Goal: Transaction & Acquisition: Purchase product/service

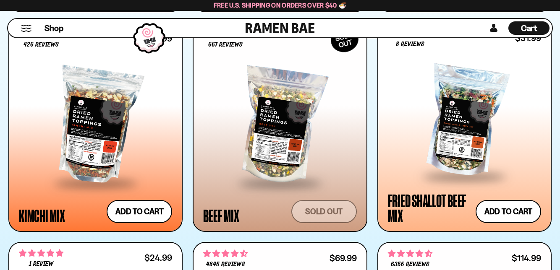
scroll to position [709, 0]
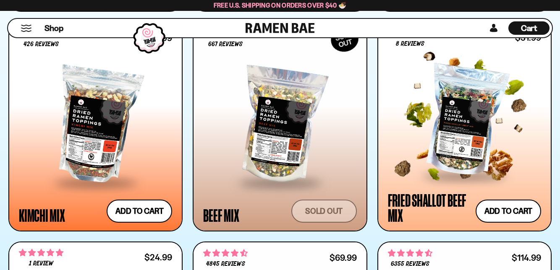
click at [475, 128] on div at bounding box center [464, 121] width 153 height 108
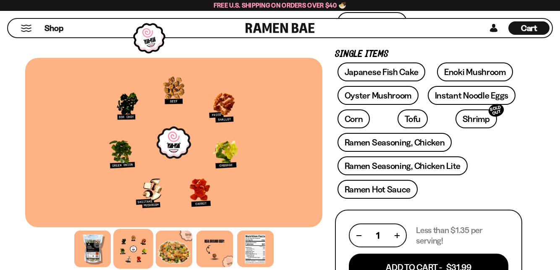
scroll to position [263, 0]
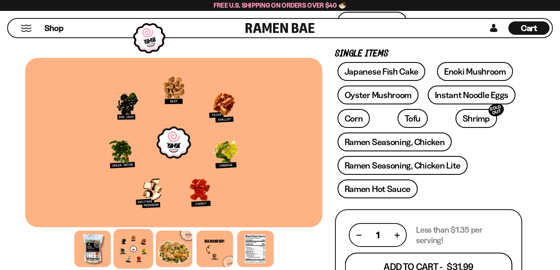
click at [472, 269] on button "Add To Cart - $31.99" at bounding box center [428, 267] width 167 height 29
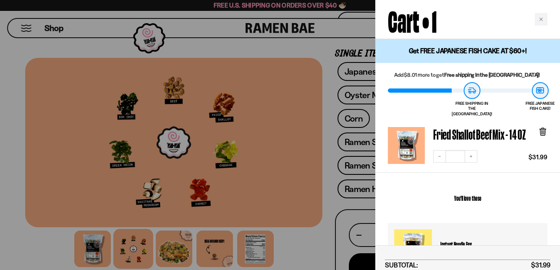
click at [322, 200] on div at bounding box center [280, 135] width 560 height 270
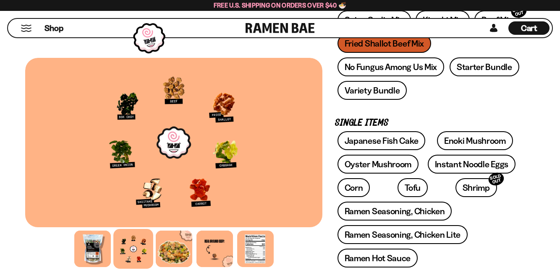
scroll to position [195, 0]
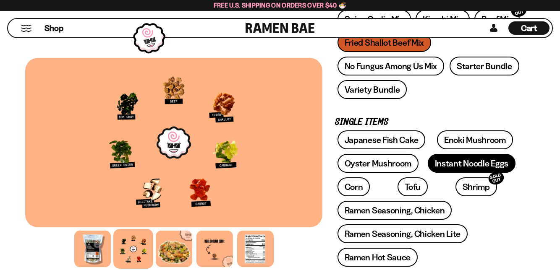
click at [490, 163] on link "Instant Noodle Eggs" at bounding box center [471, 163] width 88 height 19
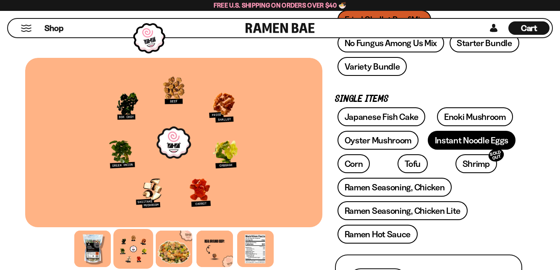
scroll to position [230, 0]
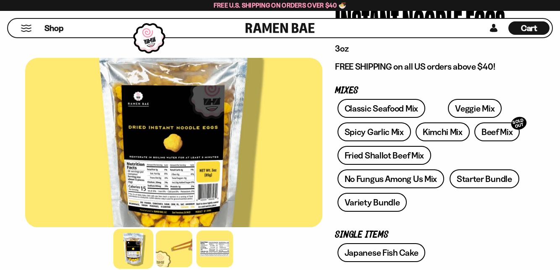
scroll to position [83, 0]
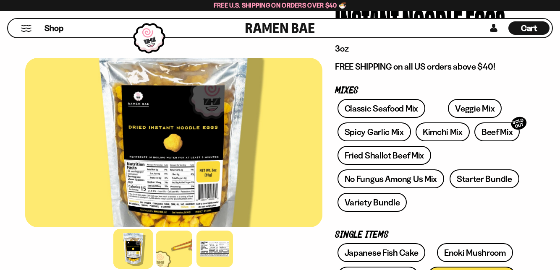
click at [214, 267] on div at bounding box center [214, 249] width 36 height 36
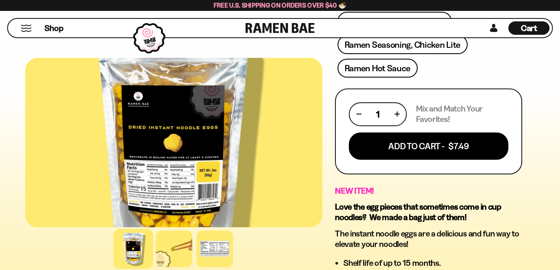
scroll to position [386, 0]
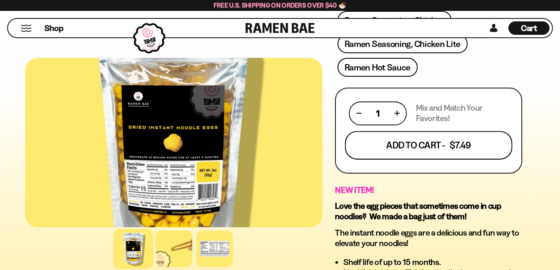
click at [466, 147] on button "Add To Cart - $7.49" at bounding box center [428, 145] width 167 height 29
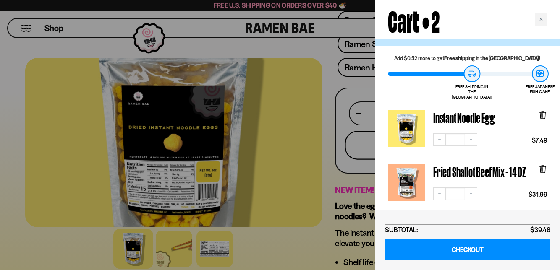
scroll to position [0, 0]
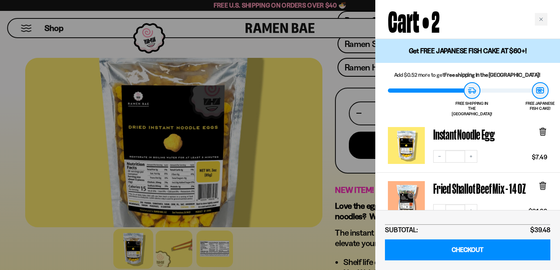
click at [284, 219] on div at bounding box center [280, 135] width 560 height 270
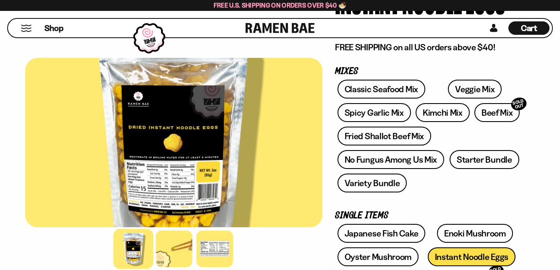
scroll to position [102, 0]
click at [379, 115] on link "Spicy Garlic Mix" at bounding box center [373, 112] width 73 height 19
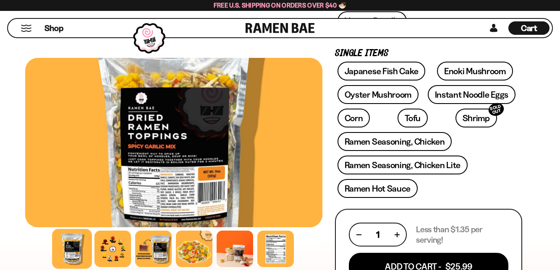
scroll to position [263, 0]
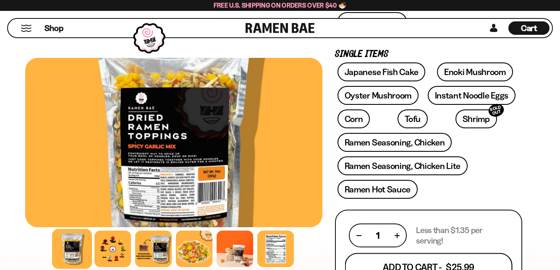
click at [453, 270] on button "Add To Cart - $25.99" at bounding box center [428, 267] width 167 height 29
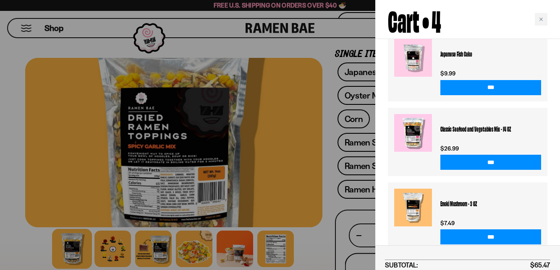
scroll to position [363, 0]
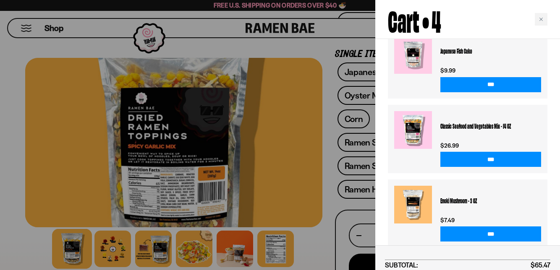
click at [284, 209] on div at bounding box center [280, 135] width 560 height 270
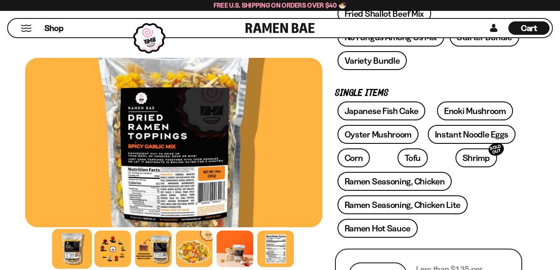
scroll to position [228, 0]
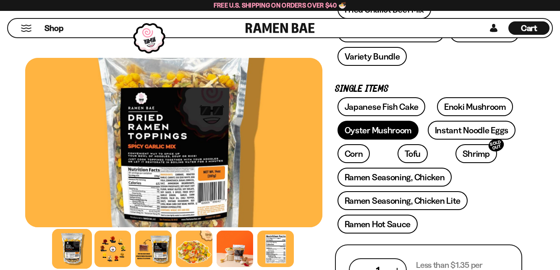
click at [390, 132] on link "Oyster Mushroom" at bounding box center [377, 130] width 81 height 19
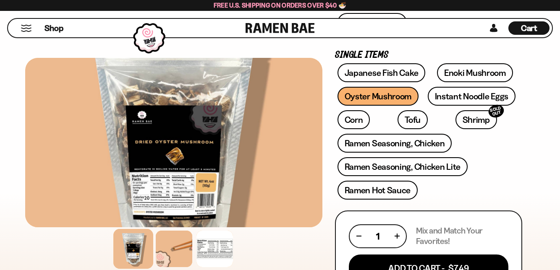
scroll to position [263, 0]
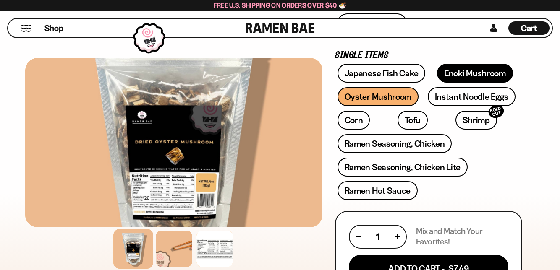
click at [481, 72] on link "Enoki Mushroom" at bounding box center [475, 73] width 76 height 19
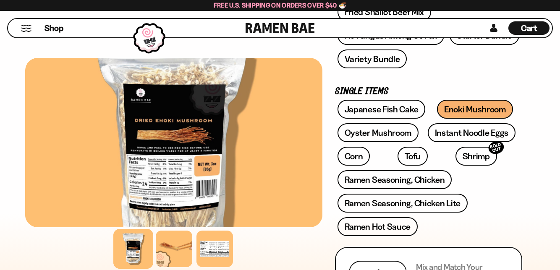
scroll to position [226, 0]
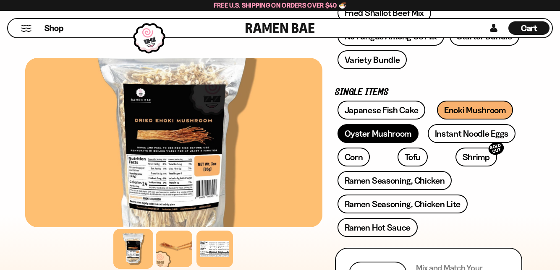
click at [376, 131] on link "Oyster Mushroom" at bounding box center [377, 133] width 81 height 19
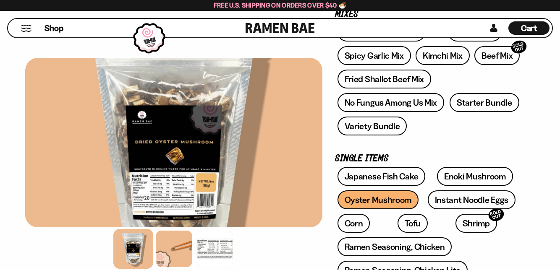
scroll to position [176, 0]
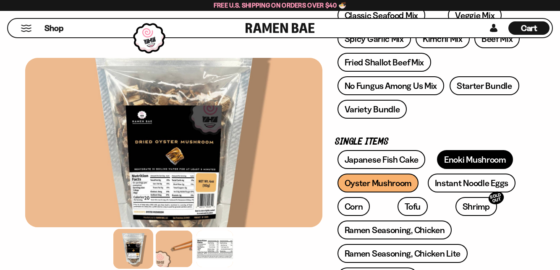
click at [488, 158] on link "Enoki Mushroom" at bounding box center [475, 159] width 76 height 19
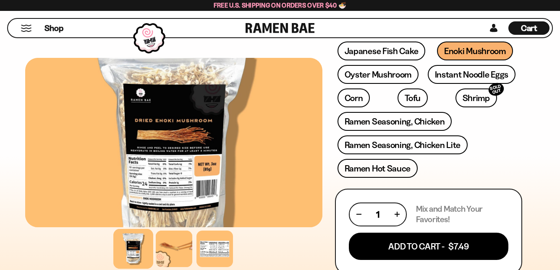
scroll to position [284, 0]
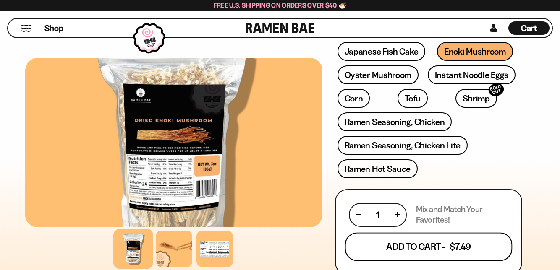
click at [474, 243] on button "Add To Cart - $7.49" at bounding box center [428, 246] width 167 height 29
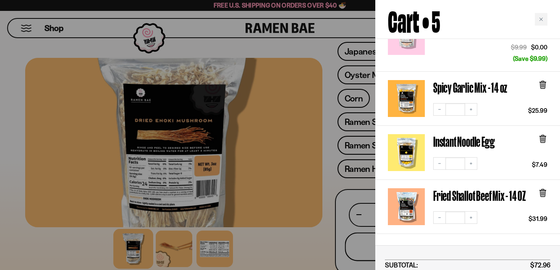
scroll to position [163, 0]
click at [403, 148] on link "Instant Noodle Egg" at bounding box center [406, 152] width 37 height 37
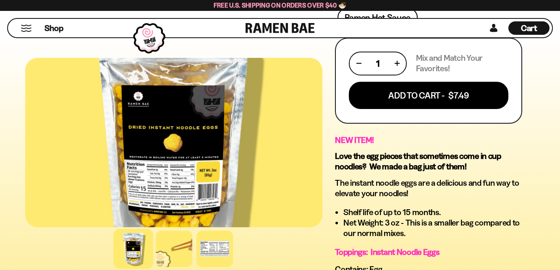
scroll to position [435, 0]
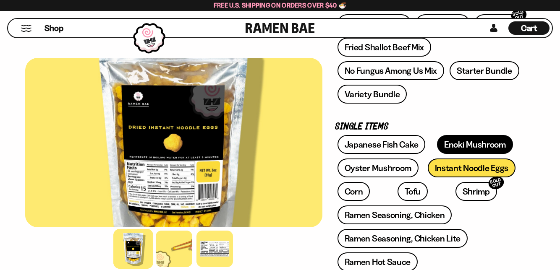
click at [477, 139] on link "Enoki Mushroom" at bounding box center [475, 144] width 76 height 19
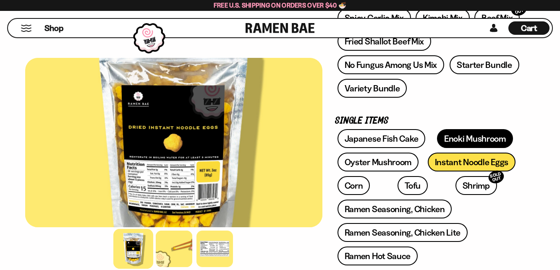
scroll to position [227, 0]
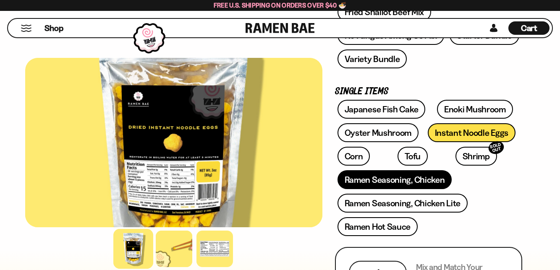
click at [425, 177] on link "Ramen Seasoning, Chicken" at bounding box center [394, 179] width 115 height 19
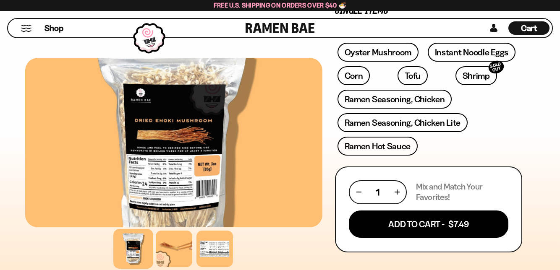
scroll to position [300, 0]
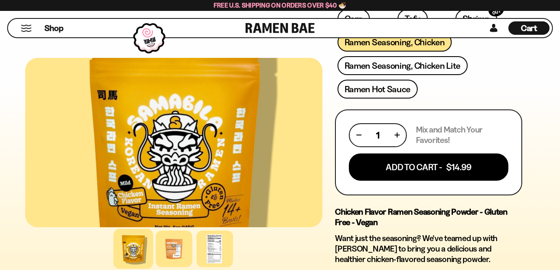
scroll to position [395, 0]
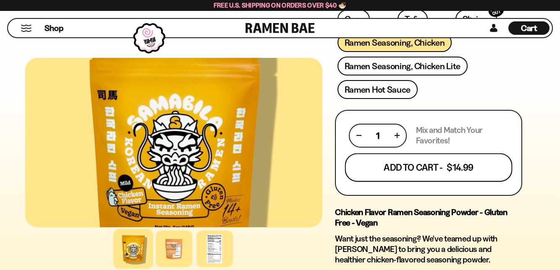
click at [481, 165] on button "Add To Cart - $14.99" at bounding box center [428, 167] width 167 height 29
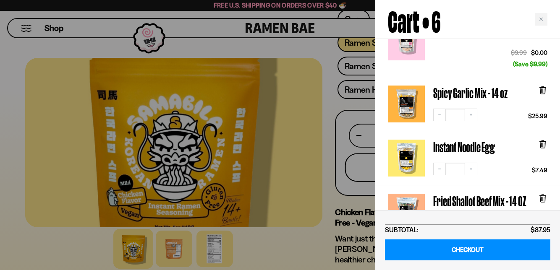
scroll to position [227, 0]
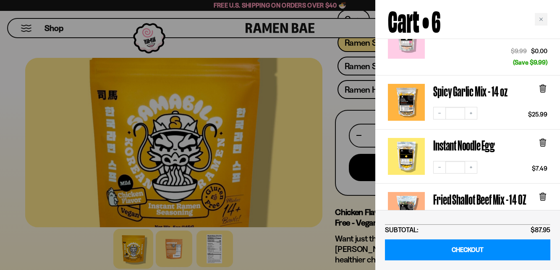
click at [543, 140] on icon at bounding box center [542, 143] width 5 height 6
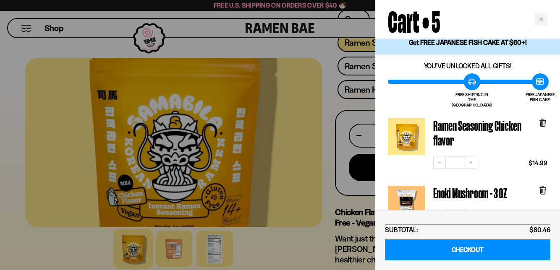
scroll to position [0, 0]
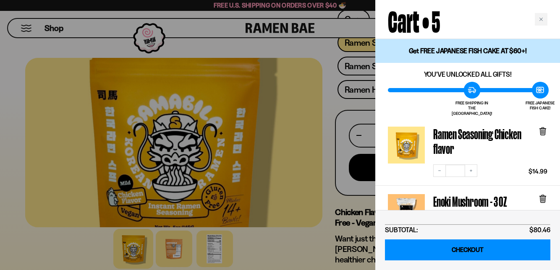
click at [500, 245] on link "CHECKOUT" at bounding box center [467, 250] width 165 height 21
